Goal: Task Accomplishment & Management: Manage account settings

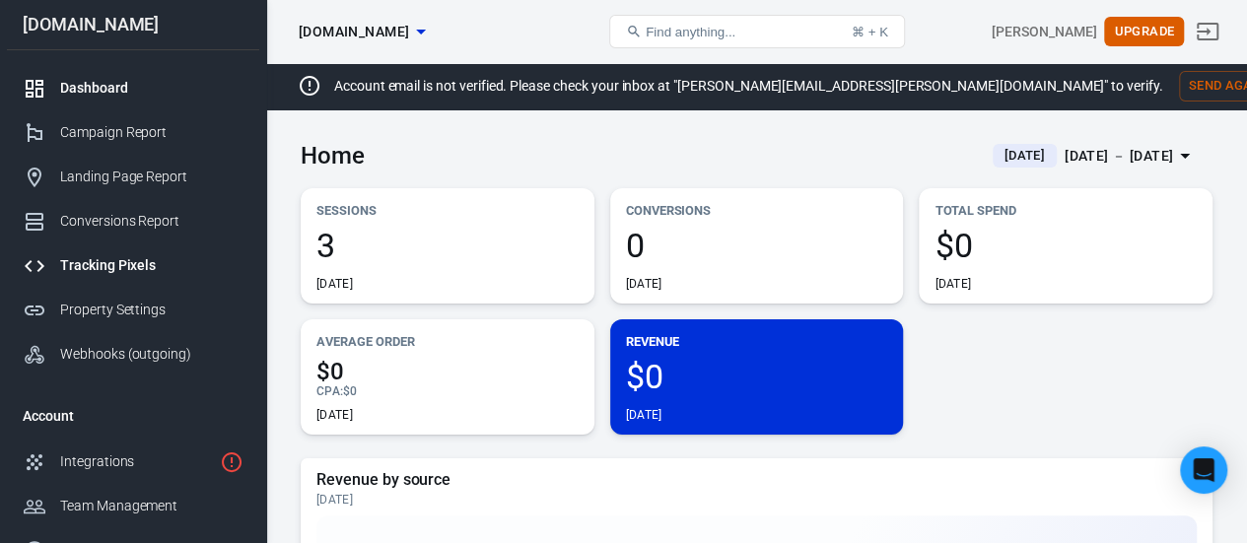
click at [104, 285] on link "Tracking Pixels" at bounding box center [133, 265] width 252 height 44
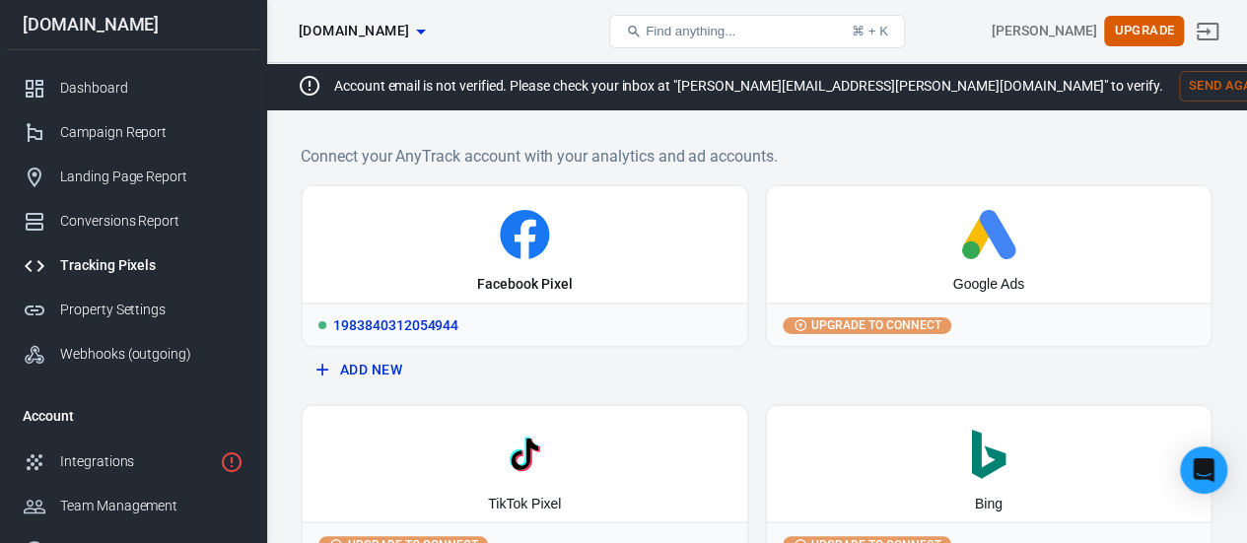
click at [532, 273] on div "Facebook Pixel" at bounding box center [525, 244] width 445 height 116
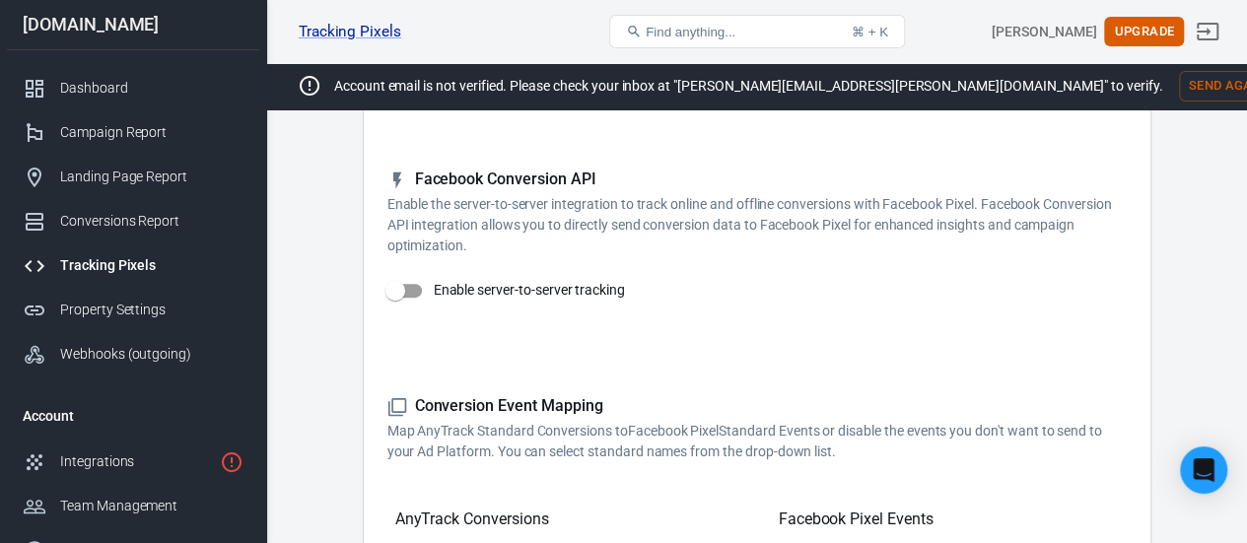
scroll to position [322, 0]
click at [1179, 74] on button "Send Again" at bounding box center [1228, 86] width 98 height 31
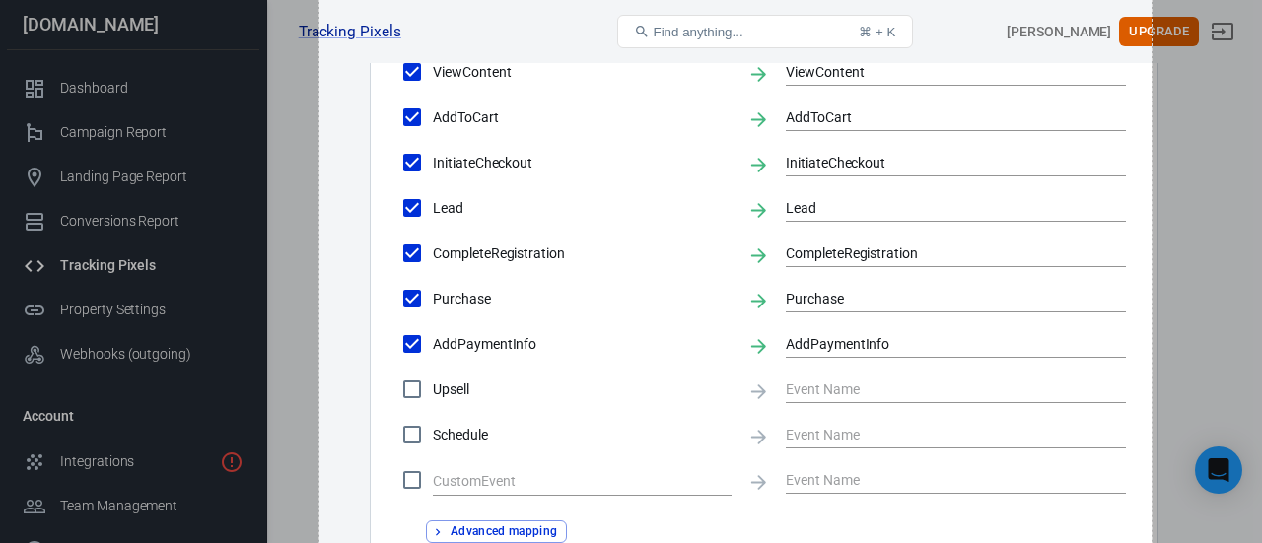
scroll to position [1195, 0]
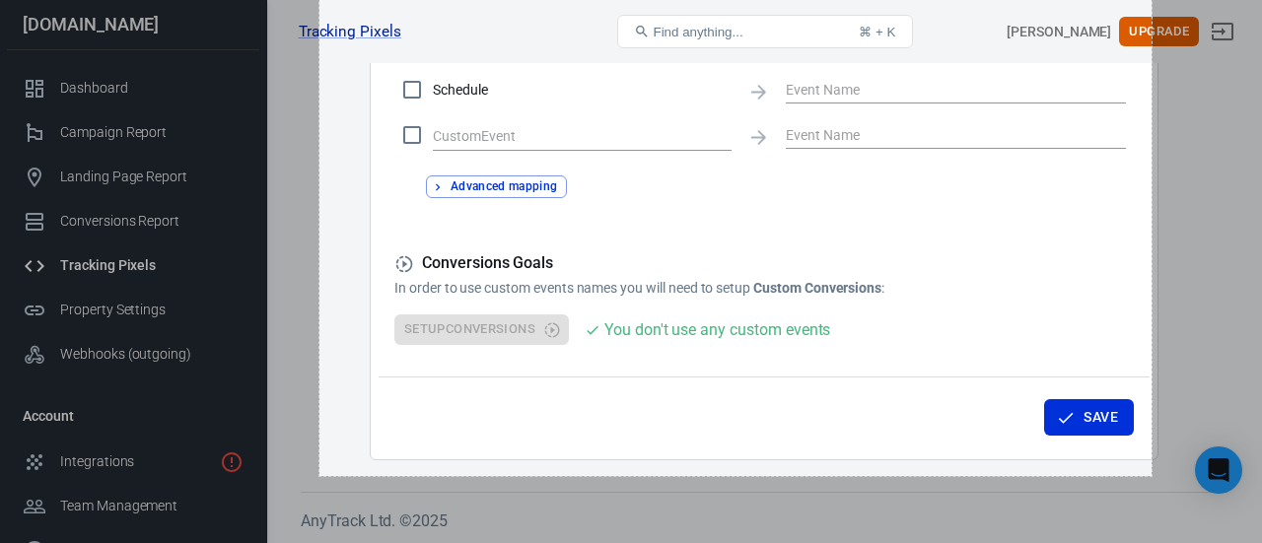
drag, startPoint x: 319, startPoint y: 13, endPoint x: 1151, endPoint y: 476, distance: 952.3
click at [1098, 509] on link "Copy" at bounding box center [1095, 520] width 39 height 24
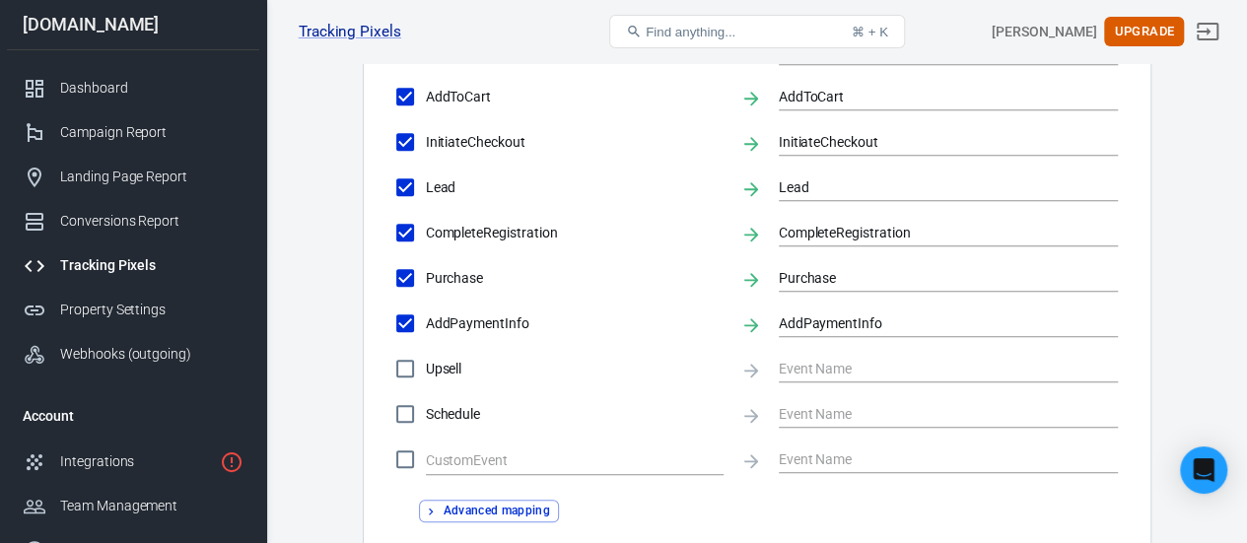
scroll to position [871, 0]
click at [403, 369] on input "Upsell" at bounding box center [404, 367] width 41 height 41
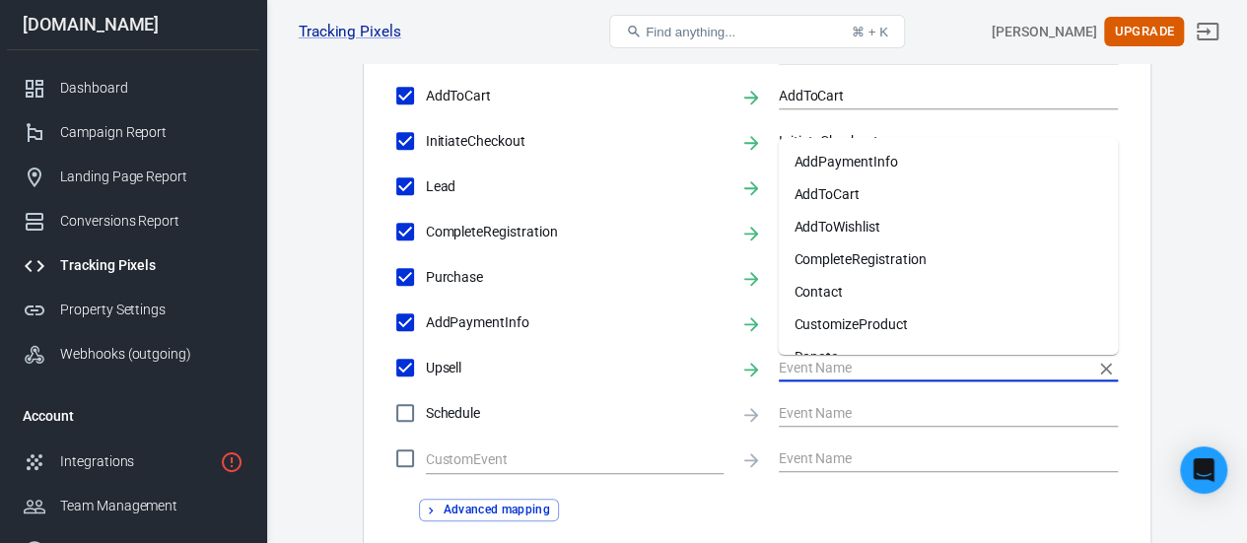
click at [820, 371] on input "text" at bounding box center [934, 367] width 311 height 25
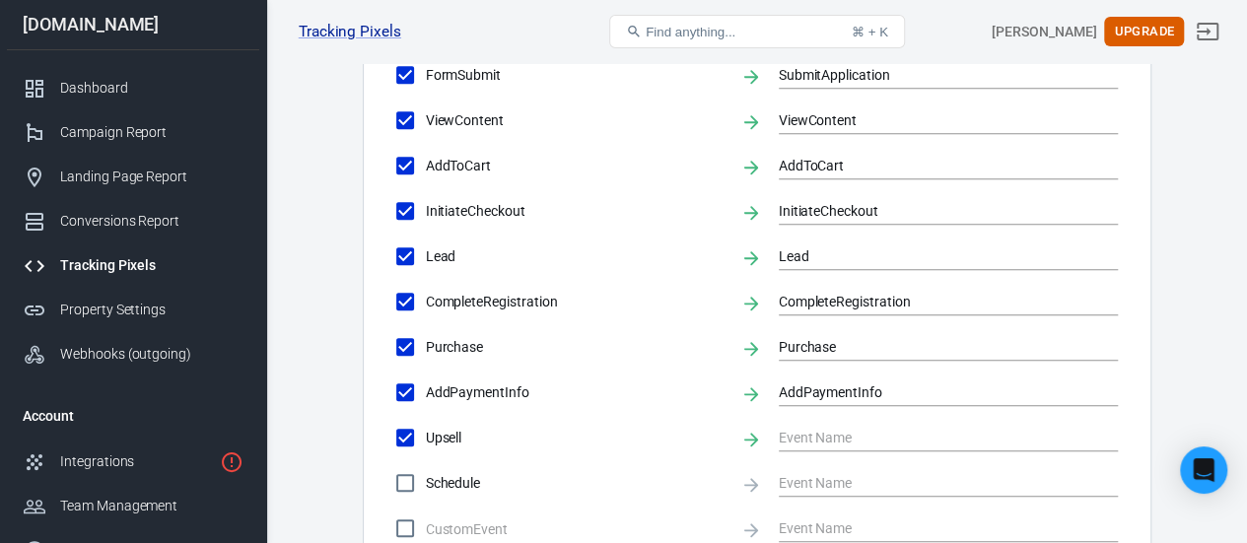
scroll to position [802, 0]
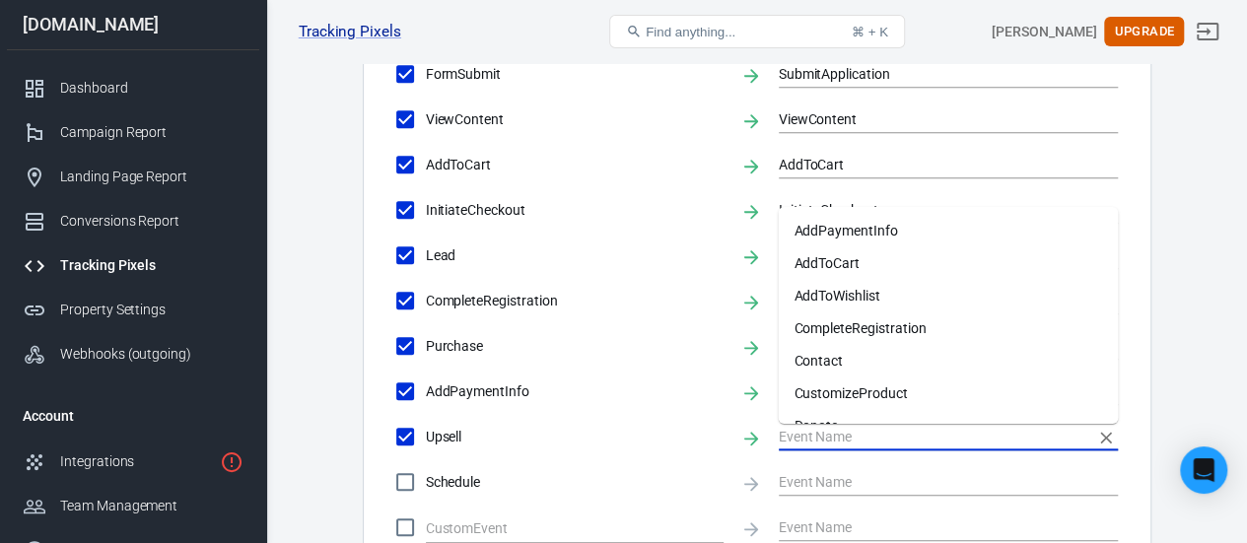
click at [856, 443] on input "text" at bounding box center [934, 436] width 311 height 25
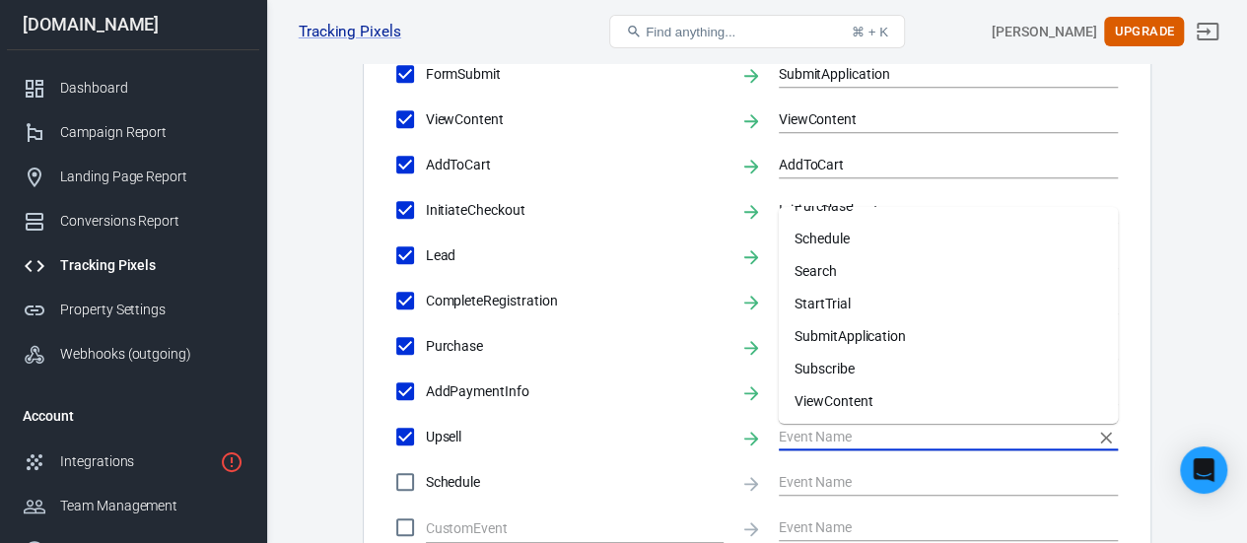
scroll to position [351, 0]
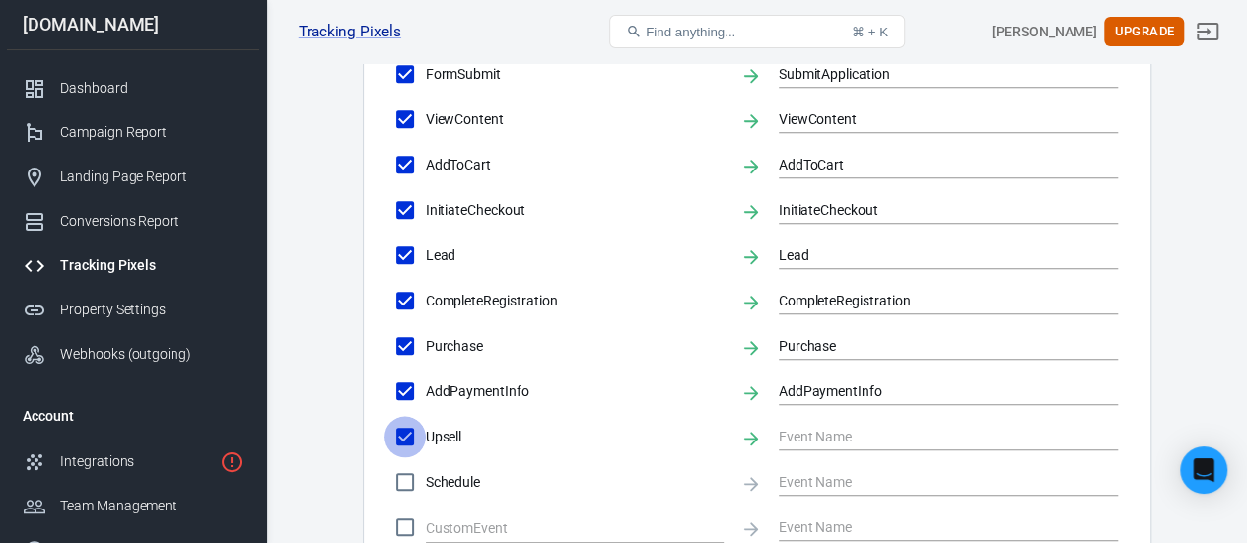
click at [396, 430] on input "Upsell" at bounding box center [404, 436] width 41 height 41
checkbox input "false"
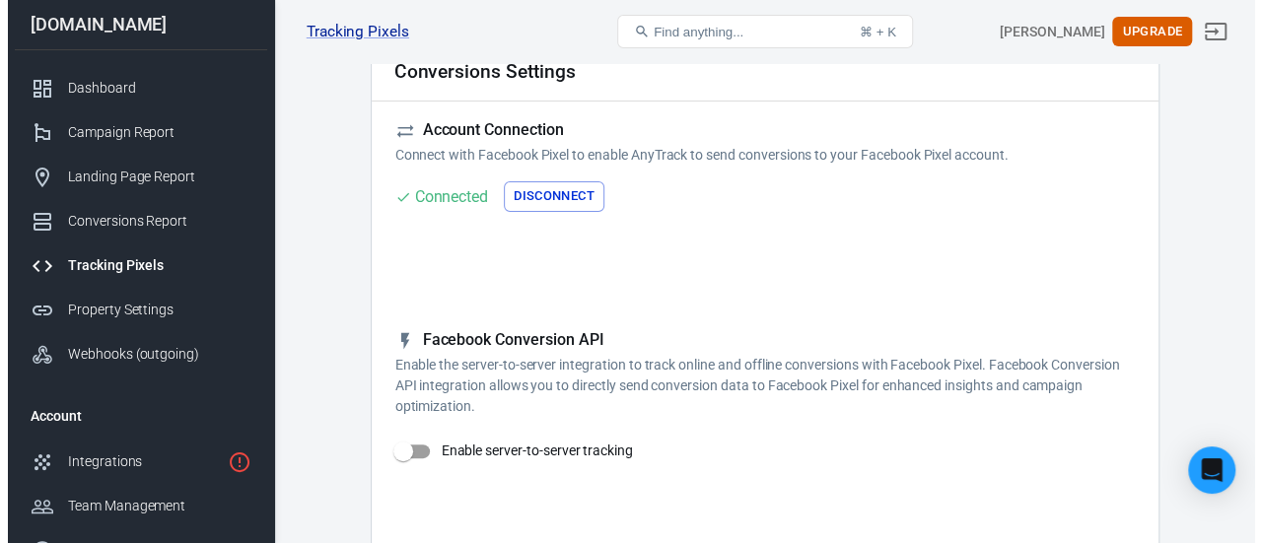
scroll to position [109, 0]
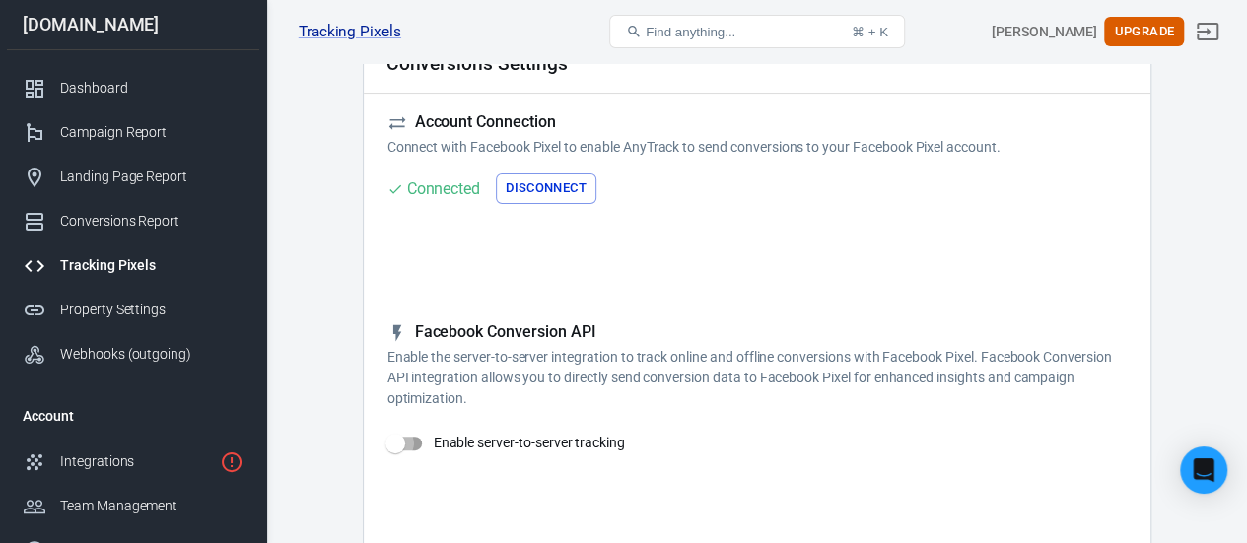
click at [406, 425] on input "Enable server-to-server tracking" at bounding box center [395, 443] width 112 height 37
checkbox input "false"
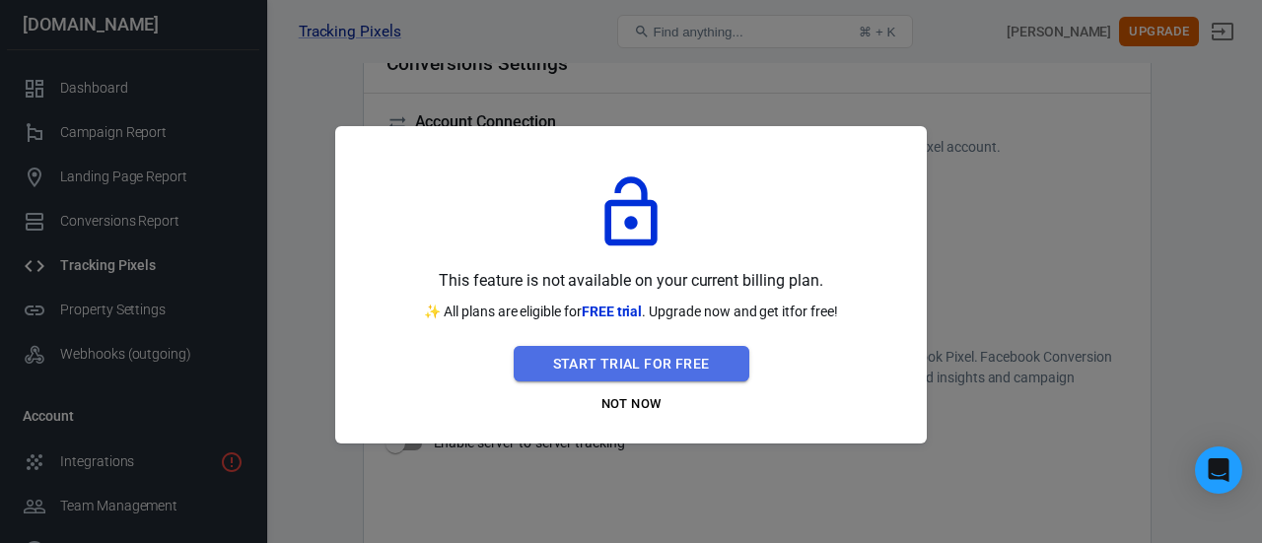
click at [623, 374] on button "Start Trial For Free" at bounding box center [632, 364] width 236 height 36
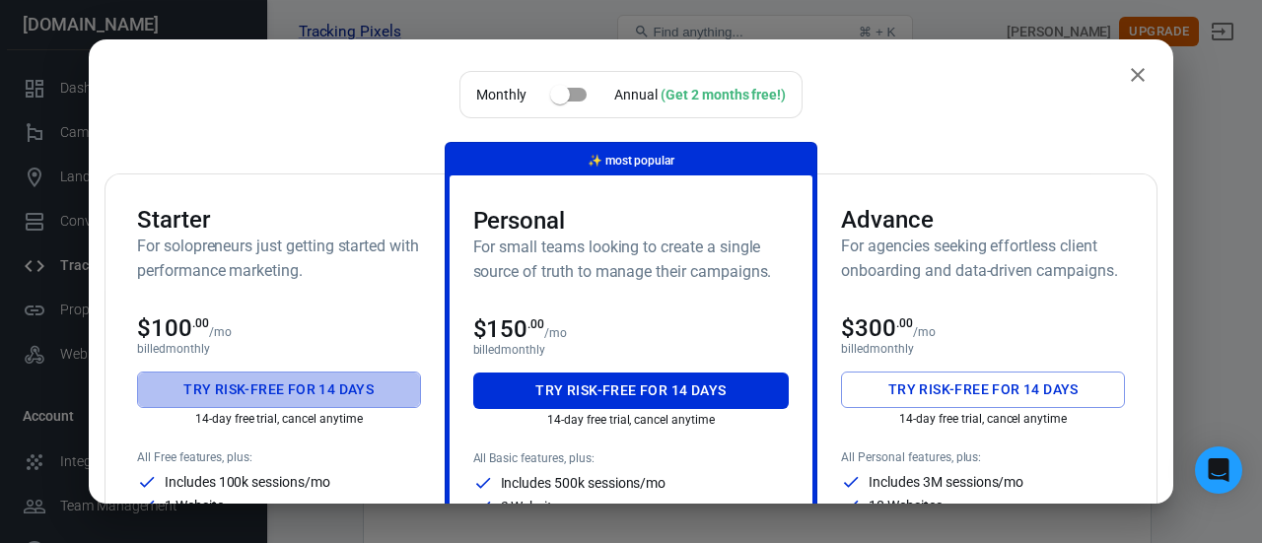
click at [340, 391] on button "Try risk-free for 14 days" at bounding box center [279, 390] width 284 height 36
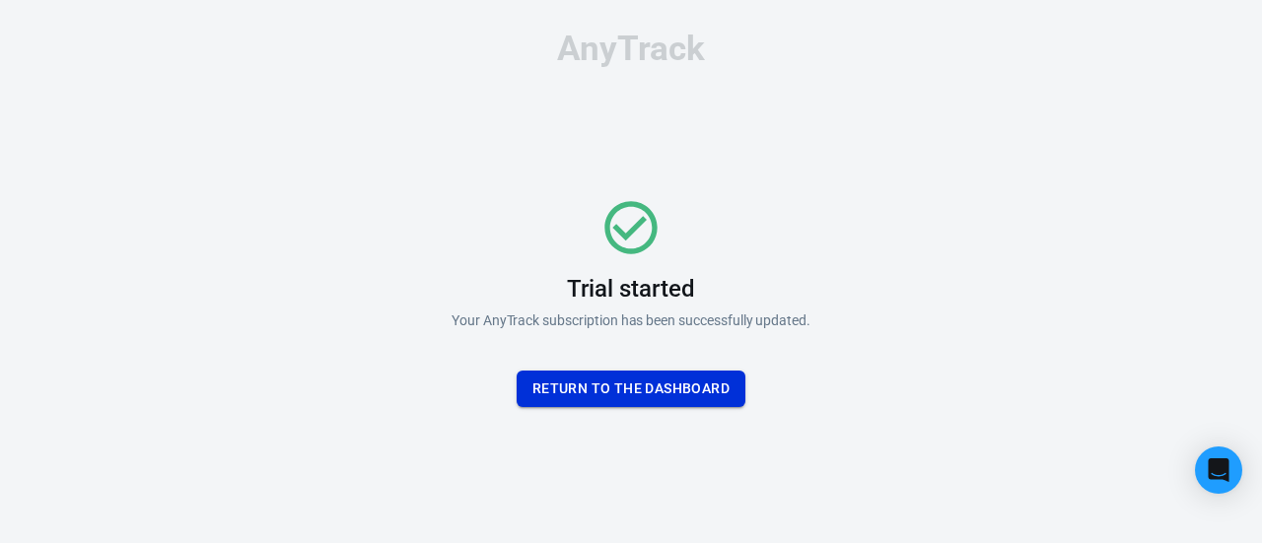
click at [698, 381] on button "Return To the dashboard" at bounding box center [631, 389] width 229 height 36
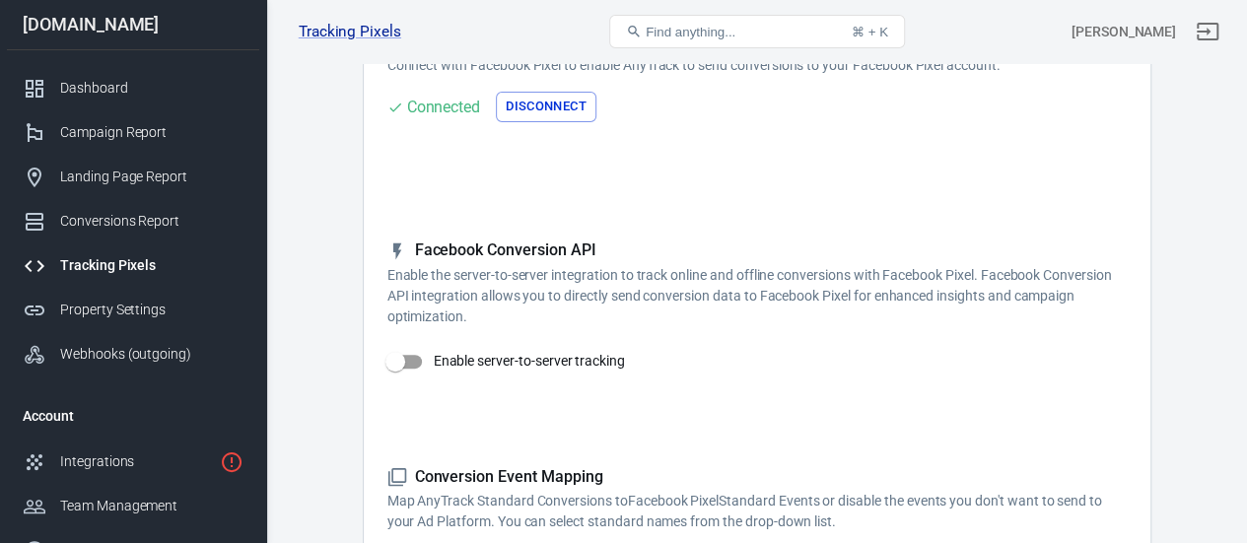
scroll to position [193, 0]
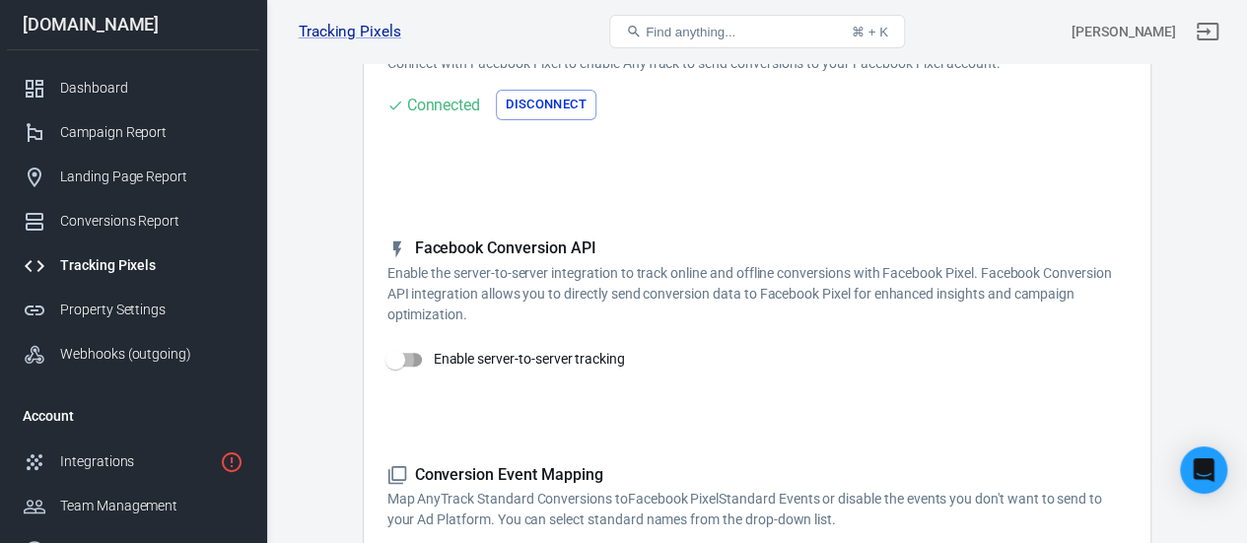
click at [407, 355] on input "Enable server-to-server tracking" at bounding box center [395, 359] width 112 height 37
checkbox input "true"
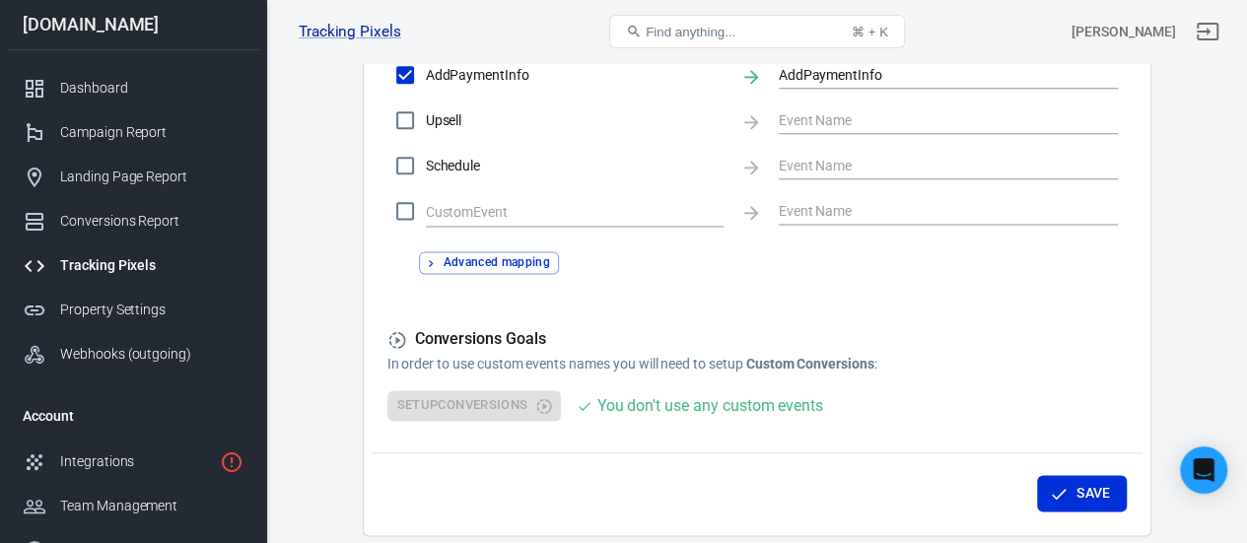
scroll to position [1264, 0]
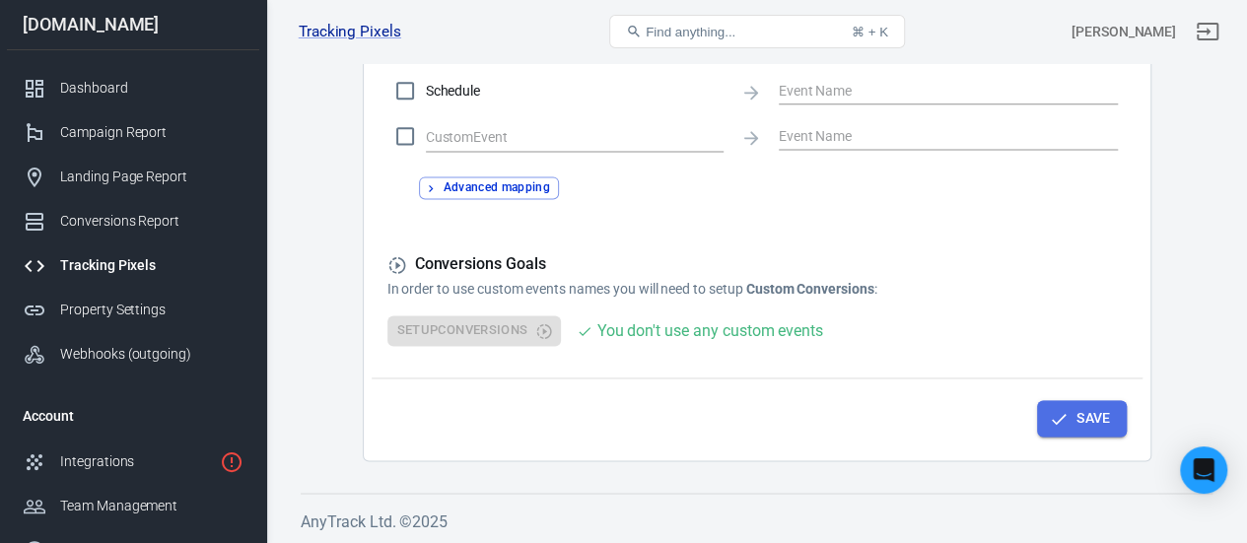
click at [1093, 415] on button "Save" at bounding box center [1082, 418] width 90 height 36
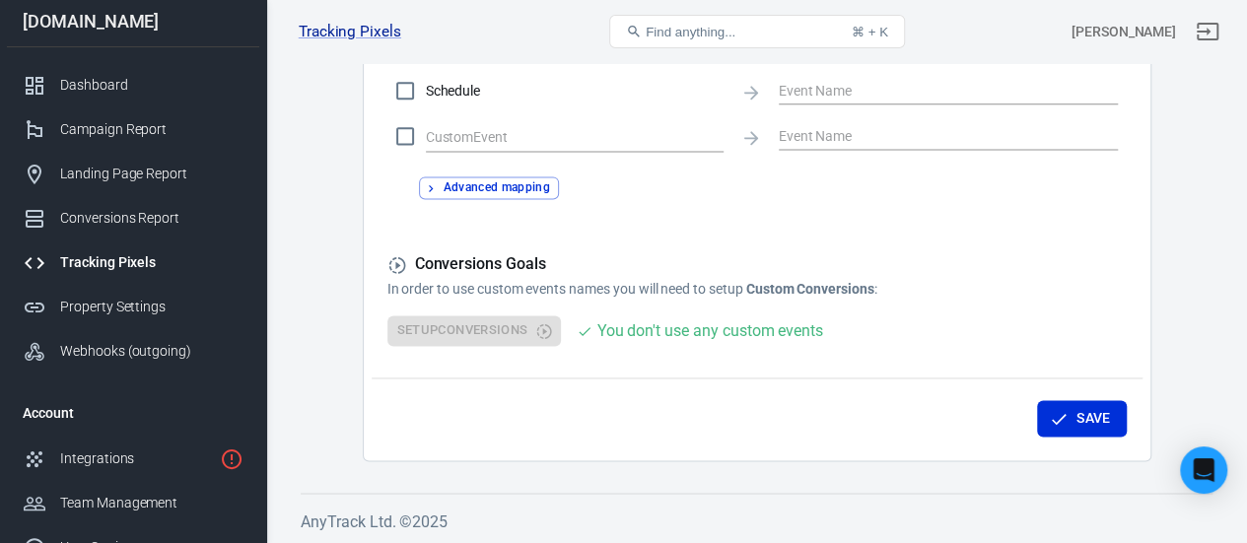
scroll to position [0, 0]
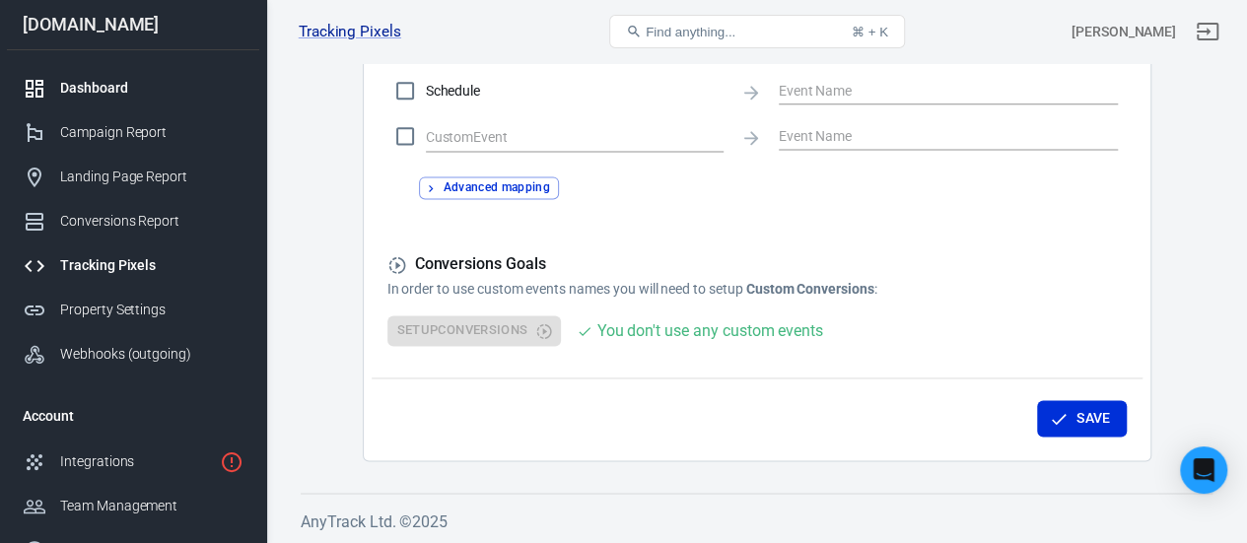
click at [77, 94] on div "Dashboard" at bounding box center [151, 88] width 183 height 21
